Goal: Information Seeking & Learning: Check status

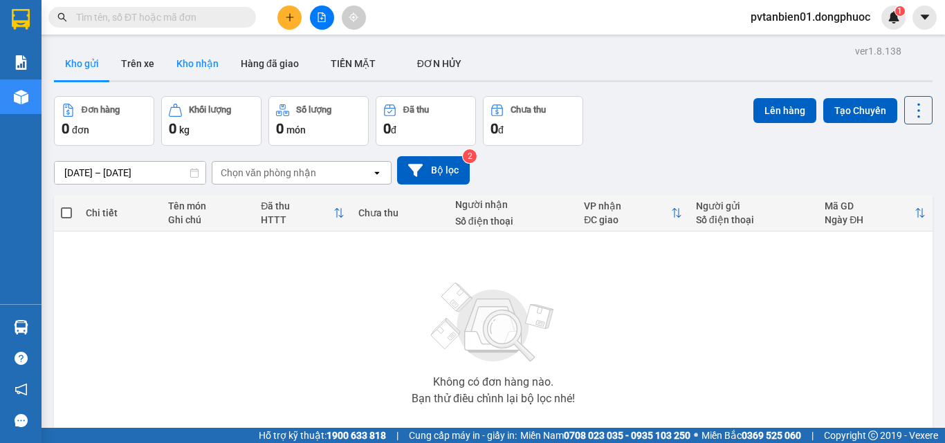
click at [205, 60] on button "Kho nhận" at bounding box center [197, 63] width 64 height 33
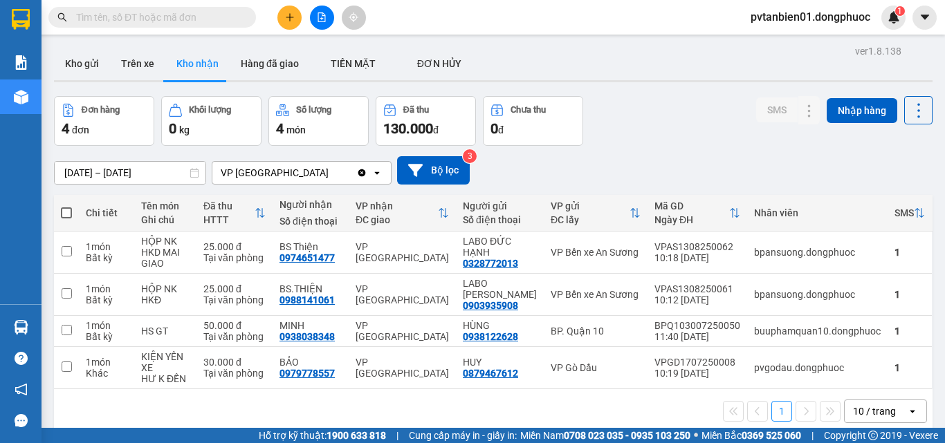
click at [86, 82] on div at bounding box center [493, 81] width 878 height 2
click at [93, 62] on button "Kho gửi" at bounding box center [82, 63] width 56 height 33
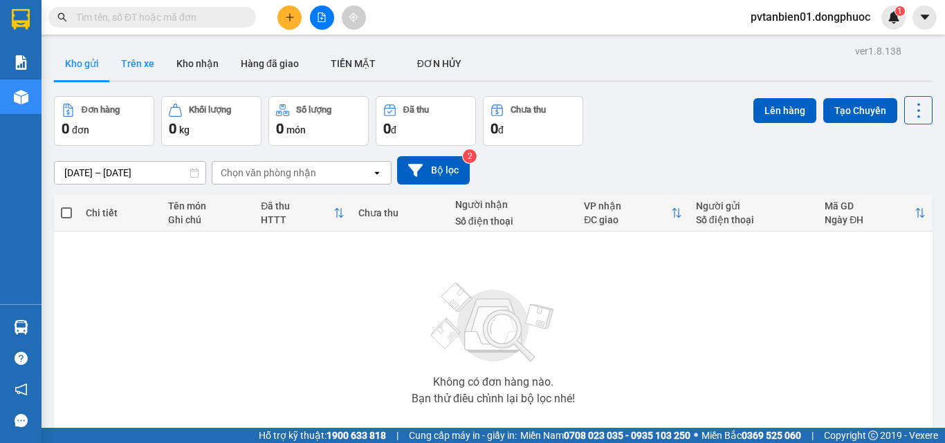
click at [149, 69] on button "Trên xe" at bounding box center [137, 63] width 55 height 33
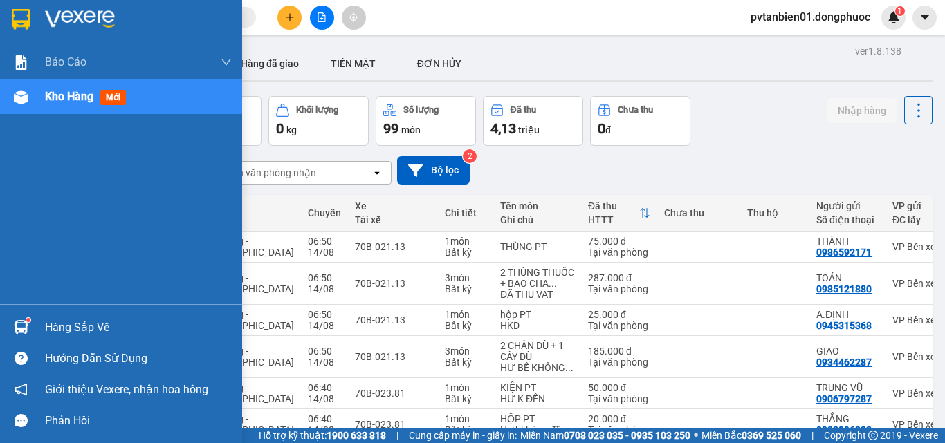
click at [26, 325] on img at bounding box center [21, 327] width 15 height 15
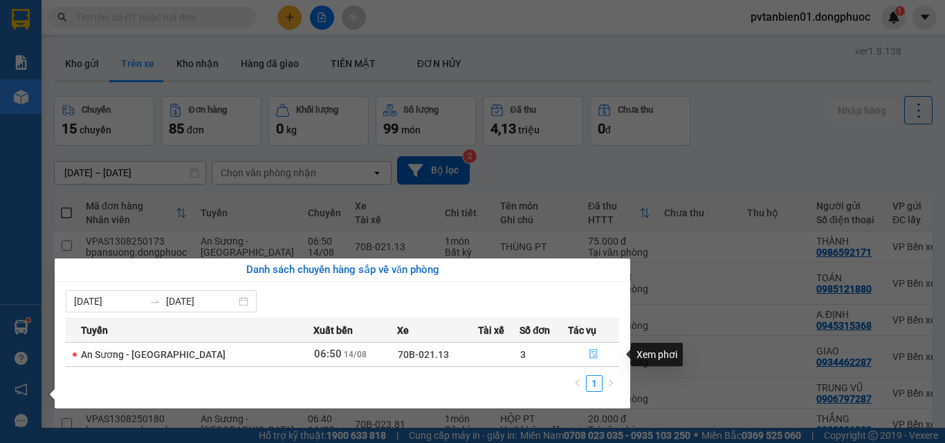
click at [596, 356] on button "button" at bounding box center [593, 355] width 50 height 22
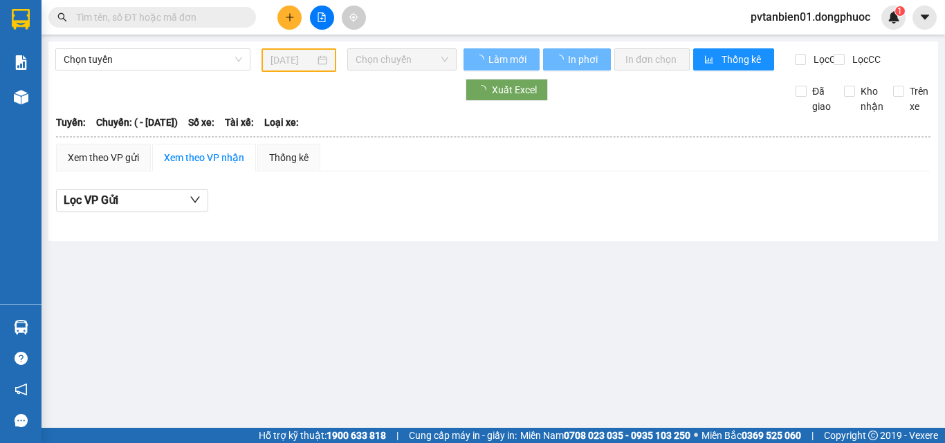
type input "[DATE]"
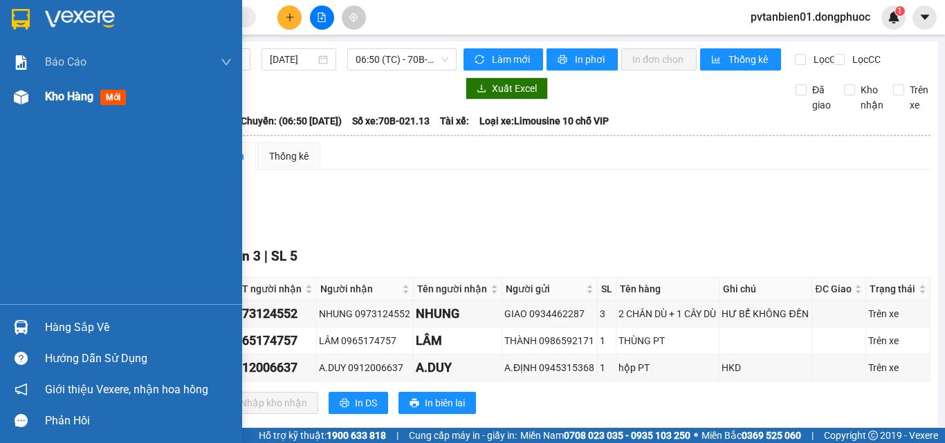
click at [96, 95] on div "Kho hàng mới" at bounding box center [88, 96] width 86 height 17
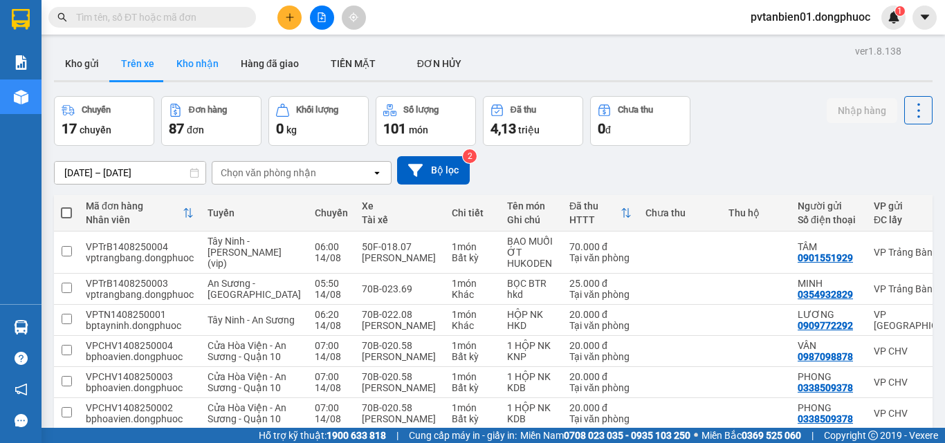
click at [208, 59] on button "Kho nhận" at bounding box center [197, 63] width 64 height 33
type input "[DATE] – [DATE]"
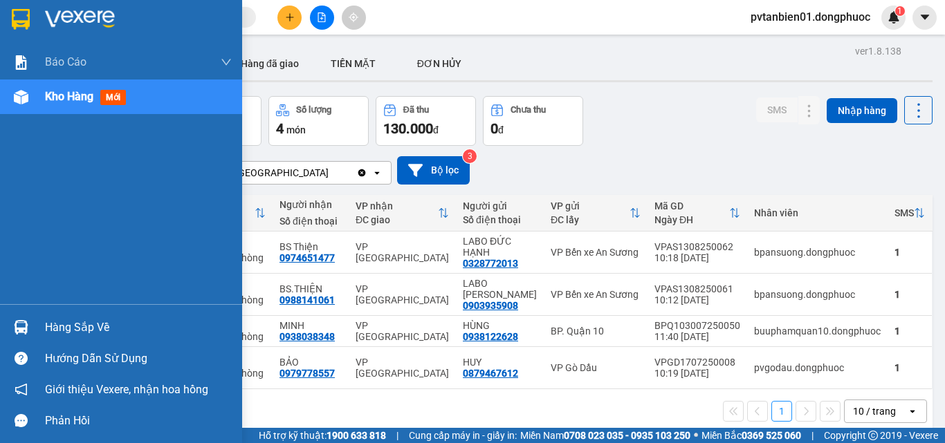
click at [20, 324] on img at bounding box center [21, 327] width 15 height 15
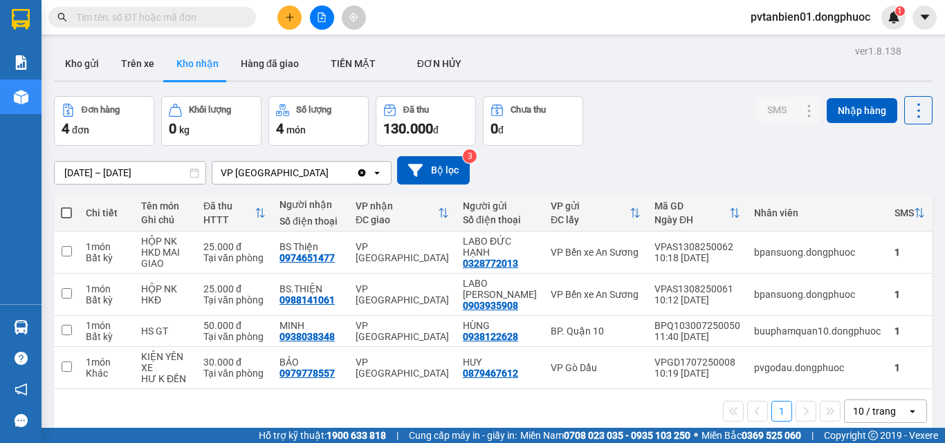
click at [616, 171] on section "Kết quả tìm kiếm ( 0 ) Bộ lọc Ngày tạo đơn gần nhất No Data pvtanbien01.dongphu…" at bounding box center [472, 221] width 945 height 443
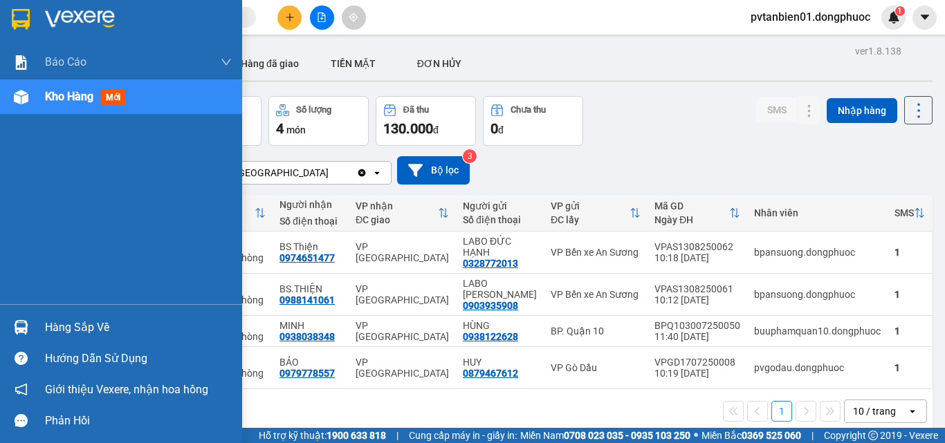
click at [33, 328] on div at bounding box center [21, 327] width 24 height 24
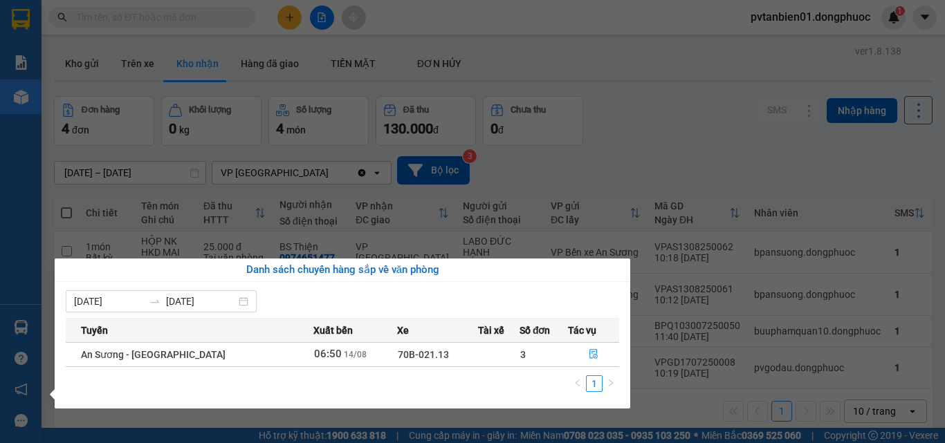
click at [648, 141] on section "Kết quả tìm kiếm ( 0 ) Bộ lọc Ngày tạo đơn gần nhất No Data pvtanbien01.dongphu…" at bounding box center [472, 221] width 945 height 443
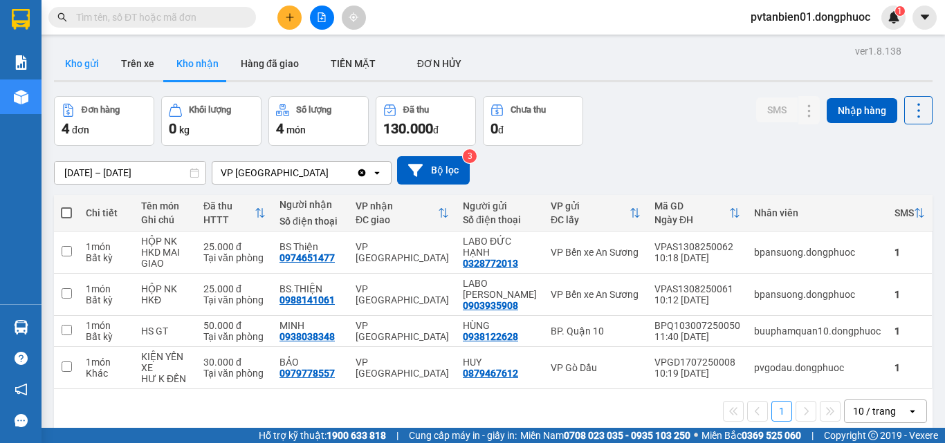
click at [91, 61] on button "Kho gửi" at bounding box center [82, 63] width 56 height 33
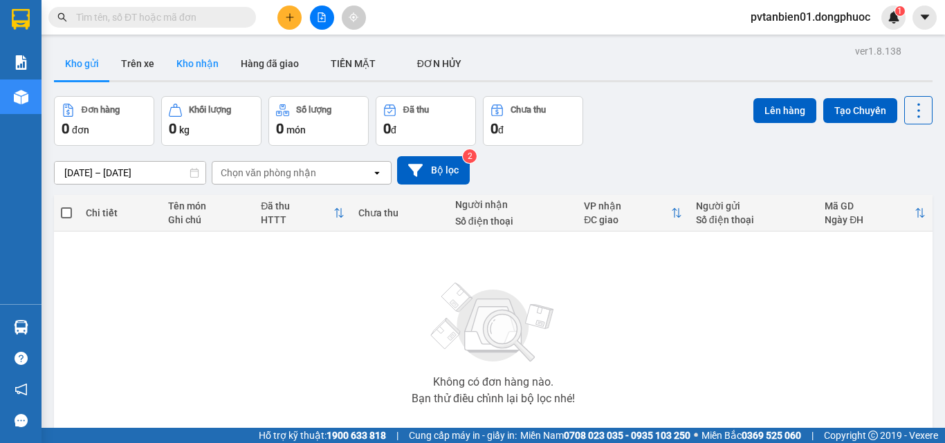
click at [221, 66] on button "Kho nhận" at bounding box center [197, 63] width 64 height 33
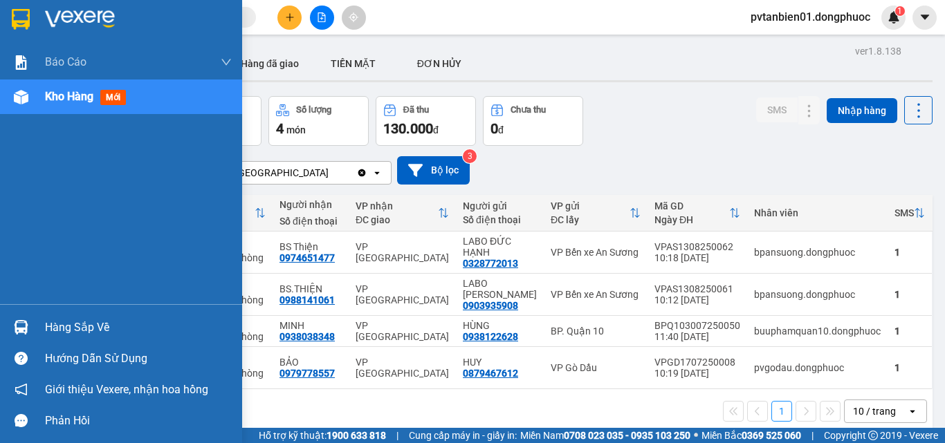
click at [37, 297] on div "Báo cáo Mẫu 1: Báo cáo dòng tiền theo nhân viên Mẫu 1: Báo cáo dòng tiền theo n…" at bounding box center [121, 174] width 242 height 259
click at [46, 329] on div "Hàng sắp về" at bounding box center [138, 327] width 187 height 21
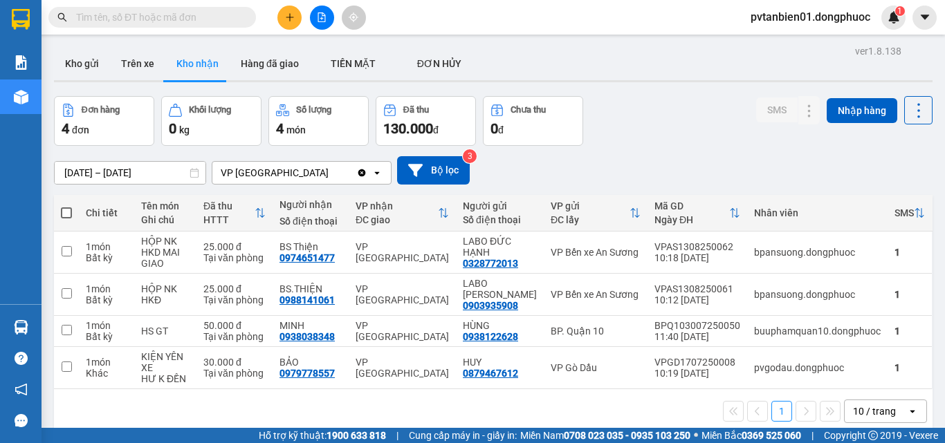
click at [700, 153] on section "Kết quả tìm kiếm ( 0 ) Bộ lọc Ngày tạo đơn gần nhất No Data pvtanbien01.dongphu…" at bounding box center [472, 221] width 945 height 443
click at [67, 62] on button "Kho gửi" at bounding box center [82, 63] width 56 height 33
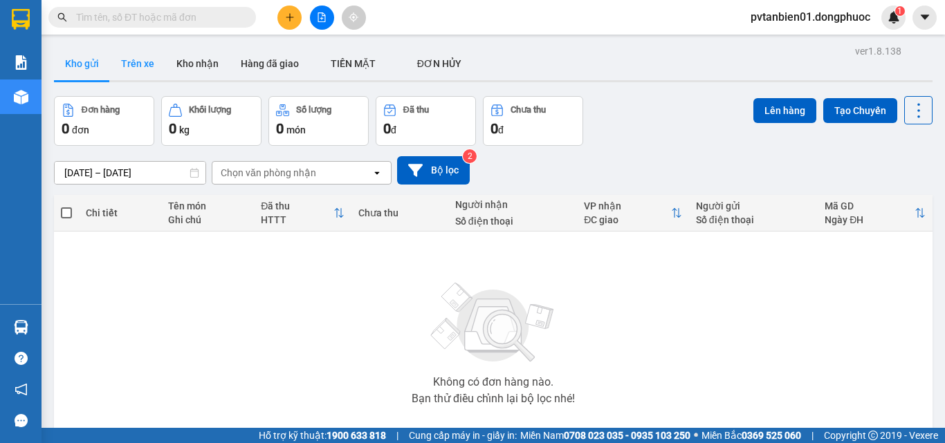
click at [128, 64] on button "Trên xe" at bounding box center [137, 63] width 55 height 33
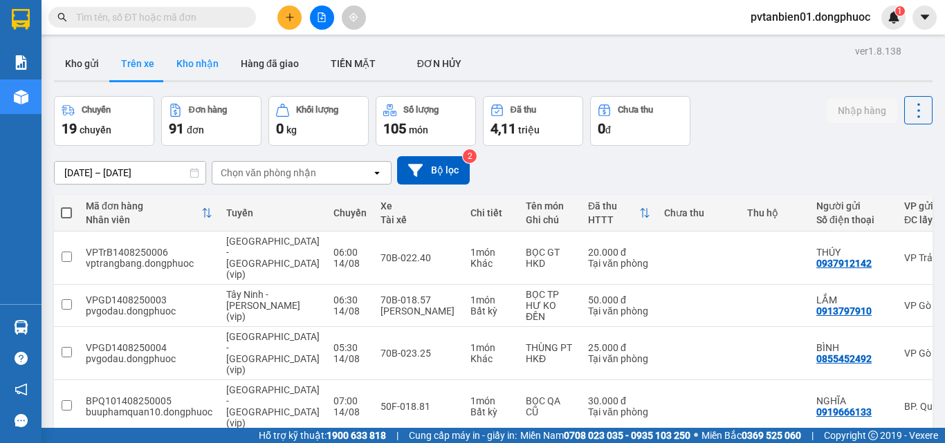
click at [190, 57] on button "Kho nhận" at bounding box center [197, 63] width 64 height 33
type input "[DATE] – [DATE]"
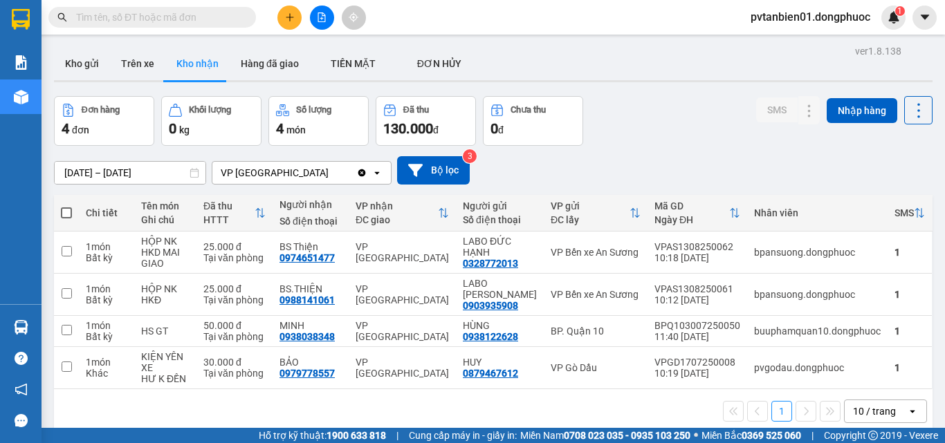
click at [715, 155] on div "[DATE] – [DATE] Press the down arrow key to interact with the calendar and sele…" at bounding box center [493, 170] width 878 height 49
